Goal: Information Seeking & Learning: Learn about a topic

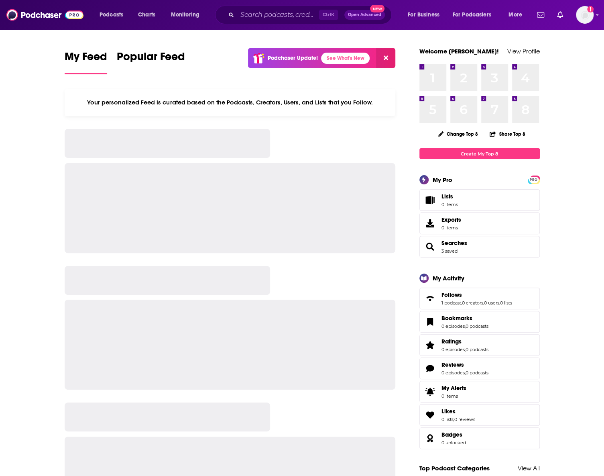
click at [250, 23] on div "Ctrl K Open Advanced New" at bounding box center [303, 15] width 177 height 18
click at [253, 13] on input "Search podcasts, credits, & more..." at bounding box center [278, 14] width 82 height 13
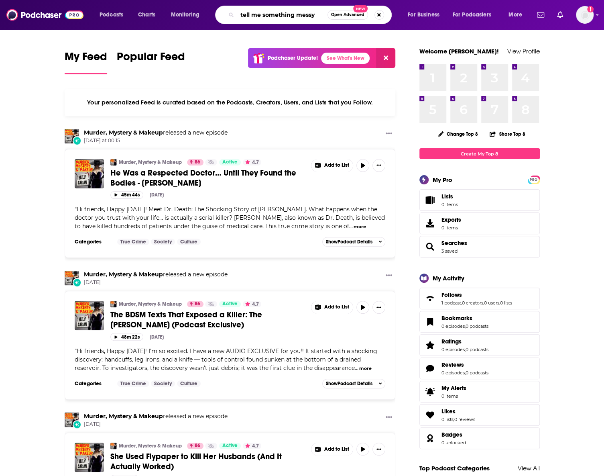
type input "tell me something messy"
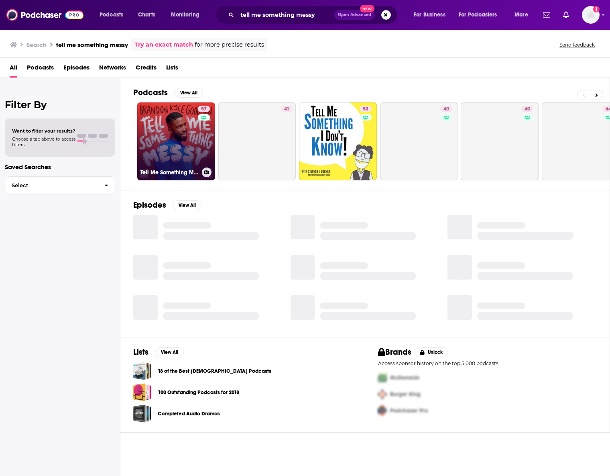
click at [175, 118] on link "57 Tell Me Something Messy with [PERSON_NAME]" at bounding box center [176, 141] width 78 height 78
